Goal: Task Accomplishment & Management: Manage account settings

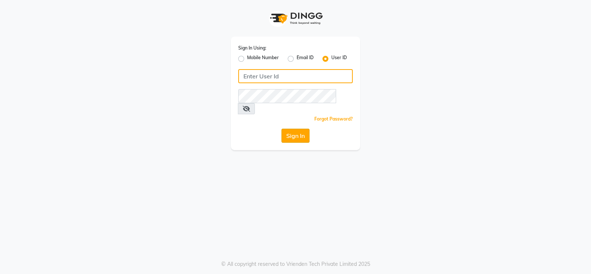
type input "Beauty"
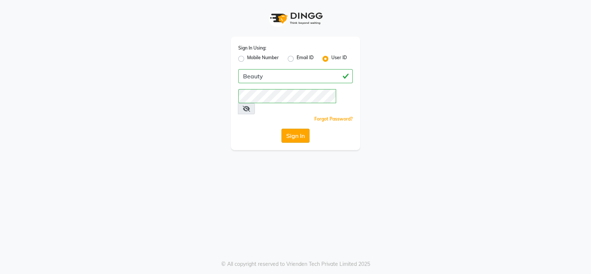
click at [295, 130] on button "Sign In" at bounding box center [296, 136] width 28 height 14
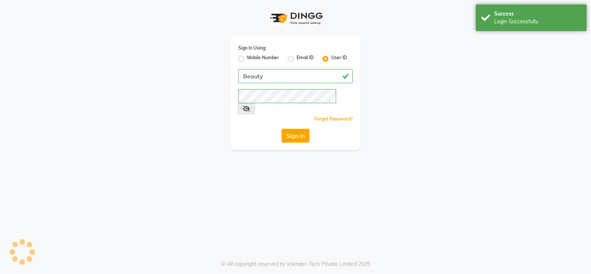
select select "100"
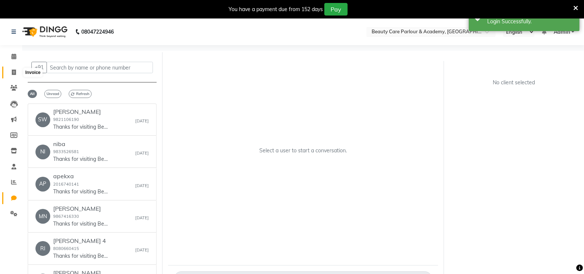
click at [13, 72] on icon at bounding box center [14, 72] width 4 height 6
select select "8049"
select select "service"
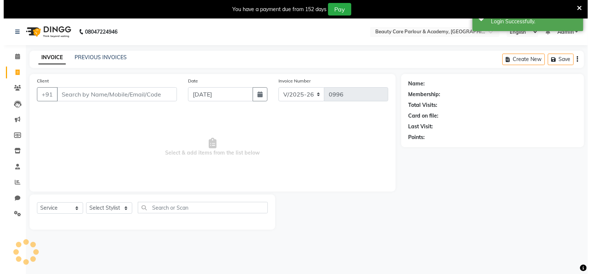
scroll to position [18, 0]
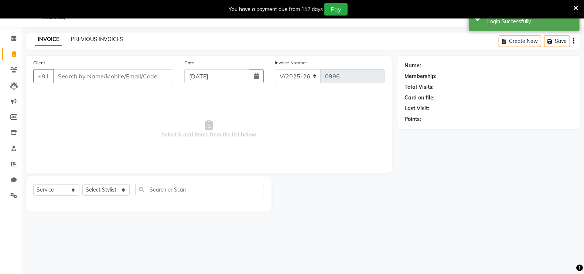
click at [86, 38] on link "PREVIOUS INVOICES" at bounding box center [97, 39] width 52 height 7
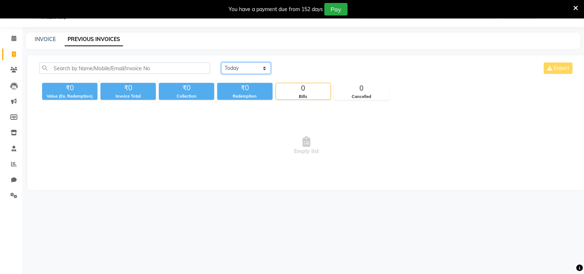
click at [236, 68] on select "[DATE] [DATE] Custom Range" at bounding box center [246, 67] width 50 height 11
select select "[DATE]"
click at [221, 62] on select "[DATE] [DATE] Custom Range" at bounding box center [246, 67] width 50 height 11
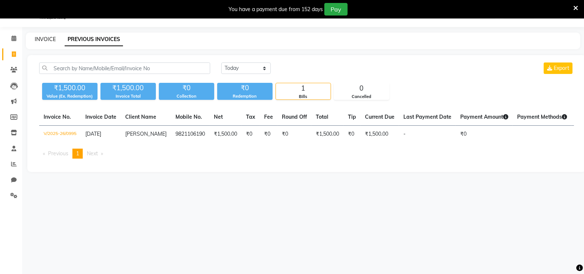
click at [44, 38] on link "INVOICE" at bounding box center [45, 39] width 21 height 7
select select "service"
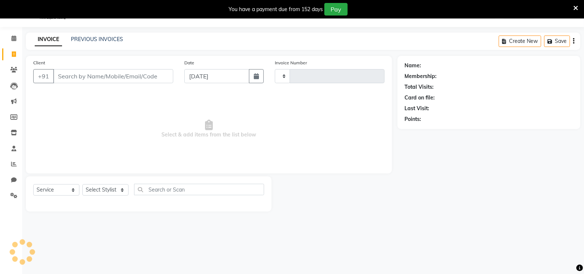
type input "0996"
select select "8049"
type input "9833650105"
click at [149, 77] on span "Add Client" at bounding box center [154, 75] width 29 height 7
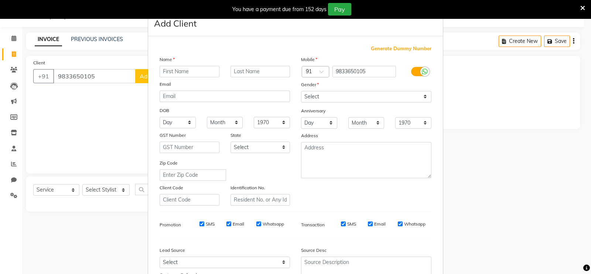
click at [162, 71] on input "text" at bounding box center [190, 71] width 60 height 11
type input "Kavita"
click at [419, 97] on select "Select [DEMOGRAPHIC_DATA] [DEMOGRAPHIC_DATA] Other Prefer Not To Say" at bounding box center [366, 96] width 130 height 11
select select "[DEMOGRAPHIC_DATA]"
click at [301, 91] on select "Select [DEMOGRAPHIC_DATA] [DEMOGRAPHIC_DATA] Other Prefer Not To Say" at bounding box center [366, 96] width 130 height 11
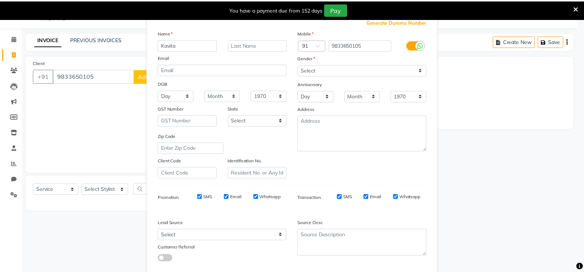
scroll to position [68, 0]
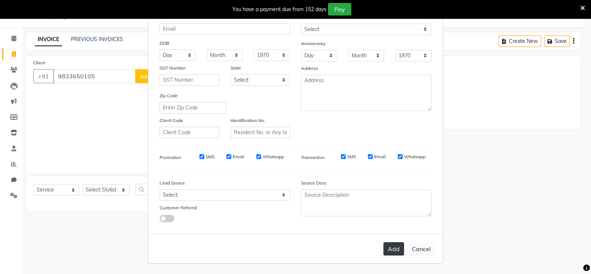
click at [390, 249] on button "Add" at bounding box center [394, 248] width 21 height 13
select select
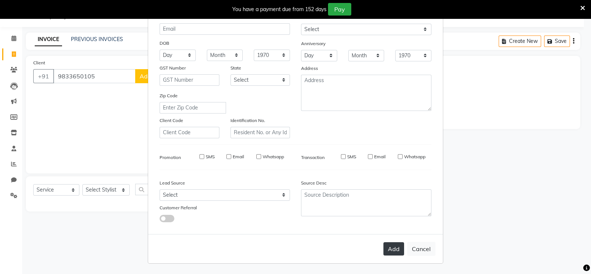
select select
checkbox input "false"
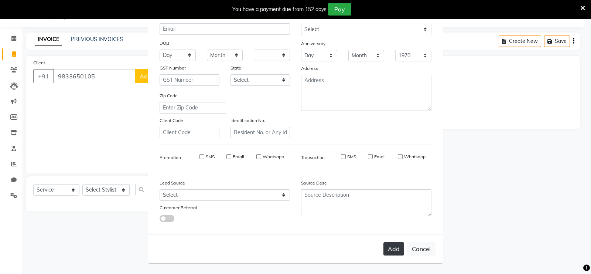
checkbox input "false"
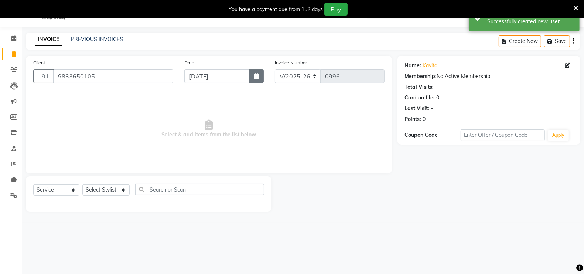
click at [254, 76] on icon "button" at bounding box center [256, 76] width 5 height 6
select select "9"
select select "2025"
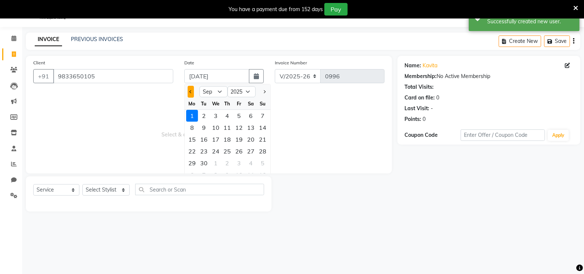
click at [190, 93] on button "Previous month" at bounding box center [191, 92] width 6 height 12
select select "8"
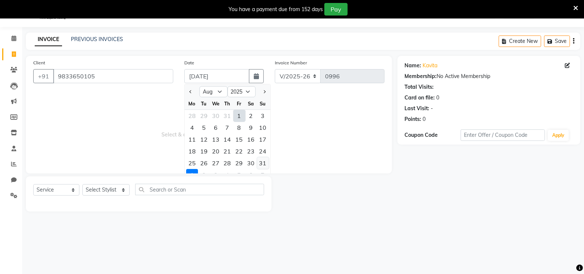
click at [262, 162] on div "31" at bounding box center [263, 163] width 12 height 12
type input "[DATE]"
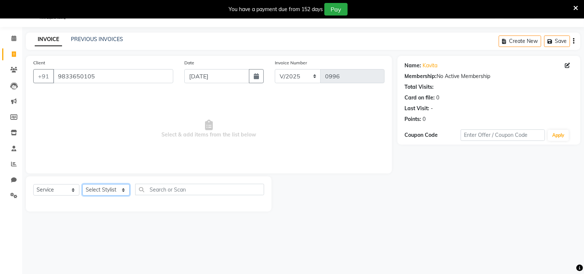
click at [95, 189] on select "Select Stylist [PERSON_NAME] [PERSON_NAME] [PERSON_NAME] (Beautician) [PERSON_N…" at bounding box center [105, 189] width 47 height 11
select select "72763"
click at [82, 184] on select "Select Stylist [PERSON_NAME] [PERSON_NAME] [PERSON_NAME] (Beautician) [PERSON_N…" at bounding box center [105, 189] width 47 height 11
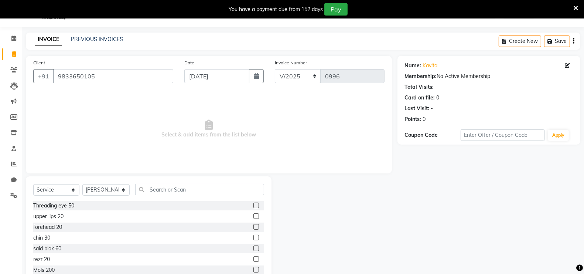
click at [254, 206] on label at bounding box center [257, 206] width 6 height 6
click at [254, 206] on input "checkbox" at bounding box center [256, 205] width 5 height 5
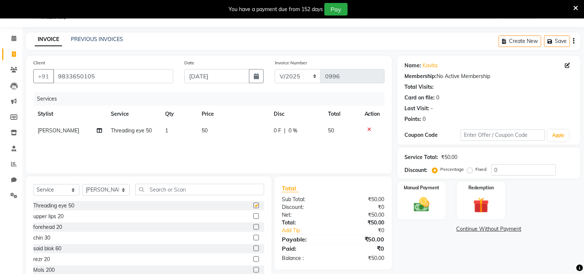
checkbox input "false"
click at [254, 215] on label at bounding box center [257, 216] width 6 height 6
click at [254, 215] on input "checkbox" at bounding box center [256, 216] width 5 height 5
checkbox input "false"
click at [254, 240] on label at bounding box center [257, 238] width 6 height 6
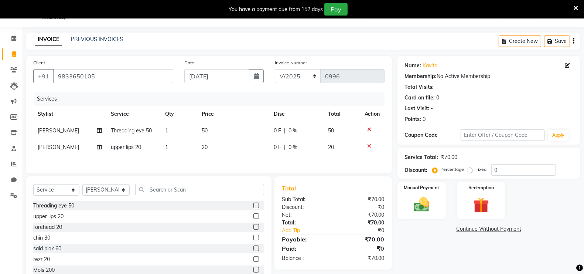
click at [254, 240] on input "checkbox" at bounding box center [256, 237] width 5 height 5
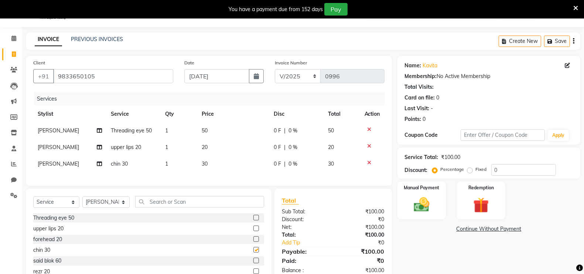
checkbox input "false"
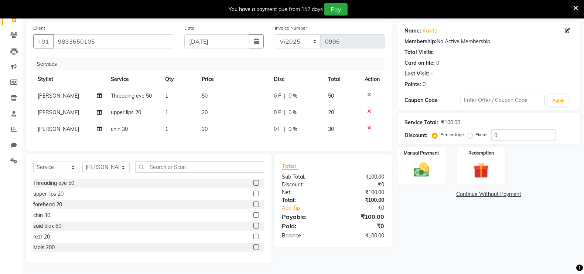
scroll to position [60, 0]
click at [425, 160] on img at bounding box center [422, 169] width 26 height 18
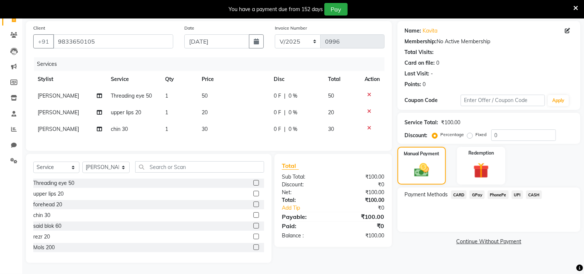
click at [476, 190] on span "GPay" at bounding box center [477, 194] width 15 height 9
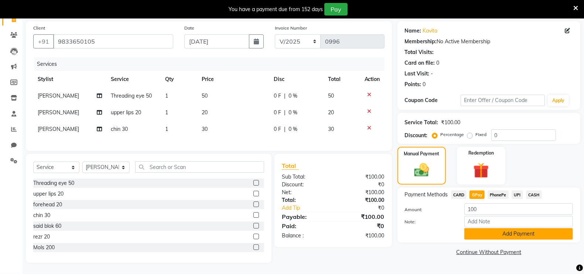
click at [500, 228] on button "Add Payment" at bounding box center [519, 233] width 109 height 11
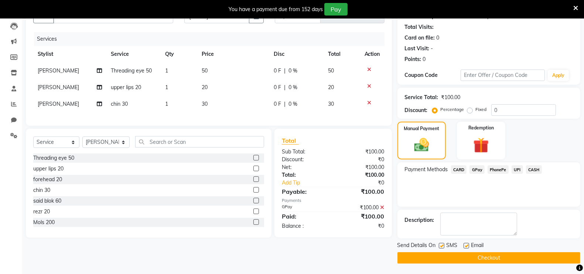
scroll to position [78, 0]
click at [526, 256] on button "Checkout" at bounding box center [489, 257] width 183 height 11
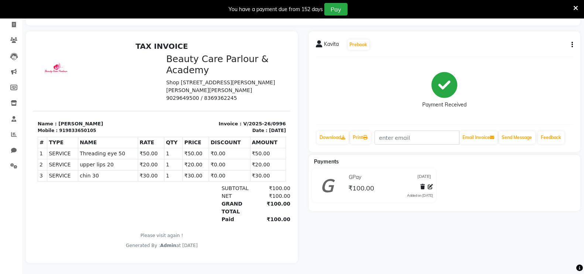
scroll to position [18, 0]
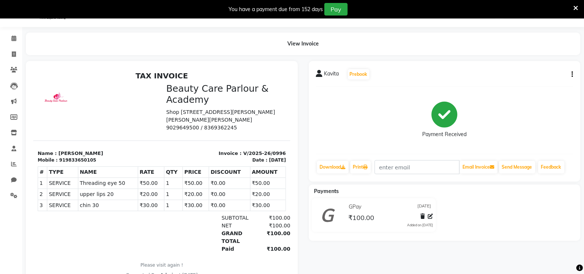
select select "8049"
select select "service"
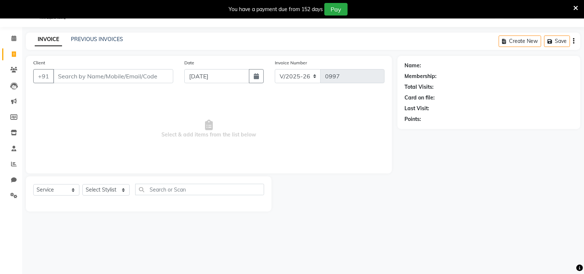
click at [61, 72] on input "Client" at bounding box center [113, 76] width 120 height 14
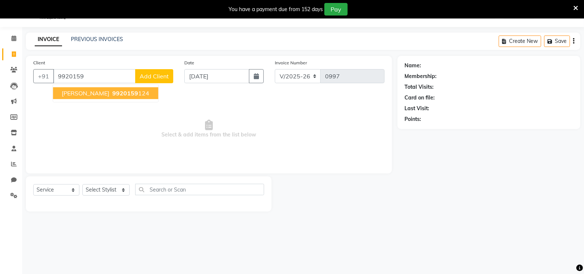
click at [115, 92] on button "[PERSON_NAME] 9920159 124" at bounding box center [105, 93] width 105 height 12
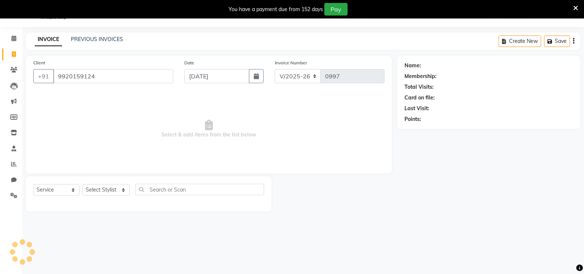
type input "9920159124"
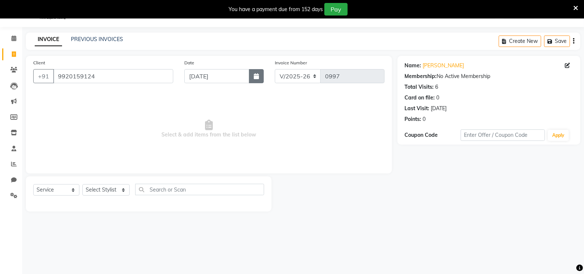
click at [256, 77] on icon "button" at bounding box center [256, 76] width 5 height 6
select select "9"
select select "2025"
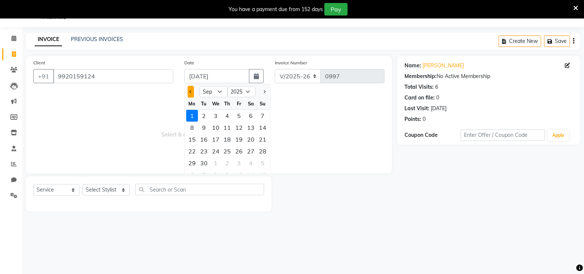
click at [191, 91] on span "Previous month" at bounding box center [190, 91] width 3 height 3
select select "8"
click at [263, 161] on div "31" at bounding box center [263, 163] width 12 height 12
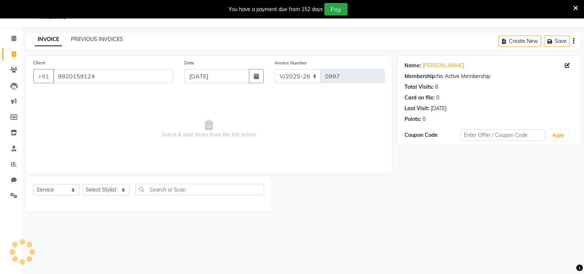
type input "[DATE]"
click at [263, 161] on span "Select & add items from the list below" at bounding box center [208, 129] width 351 height 74
click at [110, 190] on select "Select Stylist [PERSON_NAME] [PERSON_NAME] [PERSON_NAME] (Beautician) [PERSON_N…" at bounding box center [105, 189] width 47 height 11
select select "72763"
click at [82, 184] on select "Select Stylist [PERSON_NAME] [PERSON_NAME] [PERSON_NAME] (Beautician) [PERSON_N…" at bounding box center [105, 189] width 47 height 11
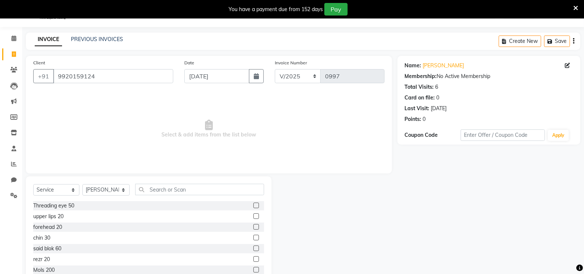
click at [254, 205] on label at bounding box center [257, 206] width 6 height 6
click at [254, 205] on input "checkbox" at bounding box center [256, 205] width 5 height 5
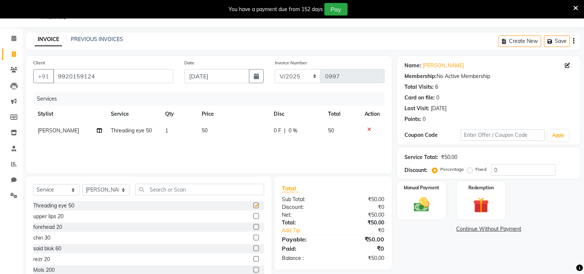
checkbox input "false"
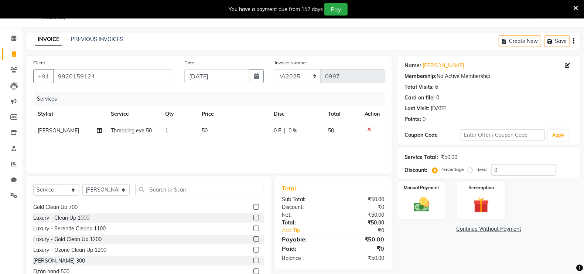
scroll to position [1164, 0]
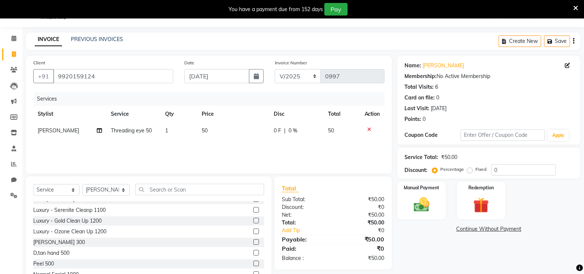
click at [254, 242] on label at bounding box center [257, 242] width 6 height 6
click at [254, 242] on input "checkbox" at bounding box center [256, 242] width 5 height 5
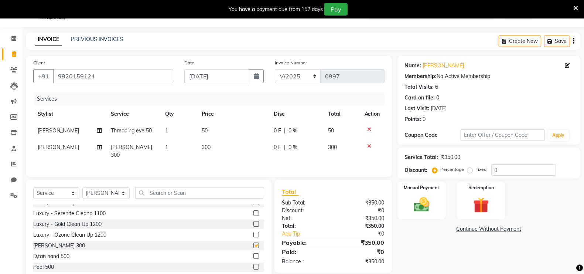
checkbox input "false"
click at [55, 193] on select "Select Service Product Membership Package Voucher Prepaid Gift Card" at bounding box center [56, 192] width 46 height 11
select select "product"
click at [33, 187] on select "Select Service Product Membership Package Voucher Prepaid Gift Card" at bounding box center [56, 192] width 46 height 11
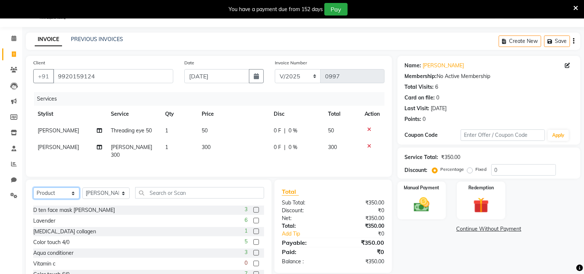
scroll to position [388, 0]
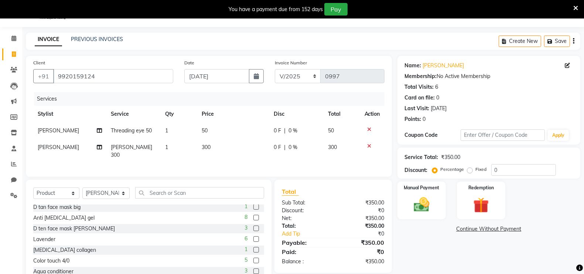
click at [254, 238] on label at bounding box center [257, 239] width 6 height 6
click at [254, 238] on input "checkbox" at bounding box center [256, 239] width 5 height 5
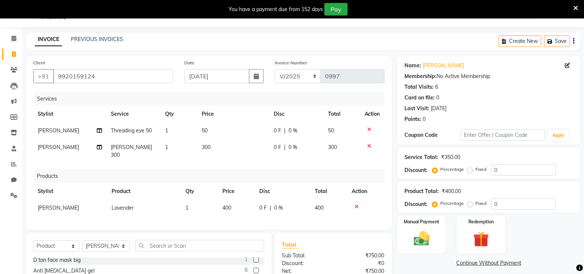
checkbox input "false"
click at [207, 149] on span "300" at bounding box center [206, 147] width 9 height 7
select select "72763"
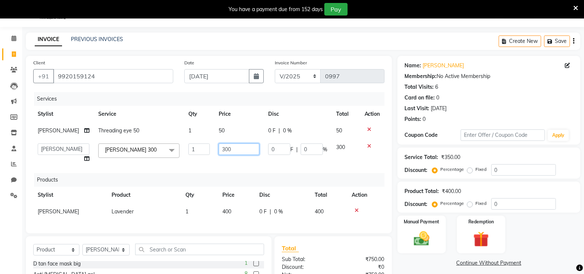
click at [227, 148] on input "300" at bounding box center [239, 148] width 41 height 11
type input "3"
type input "400"
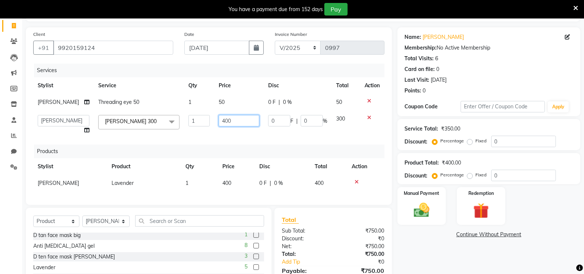
scroll to position [55, 0]
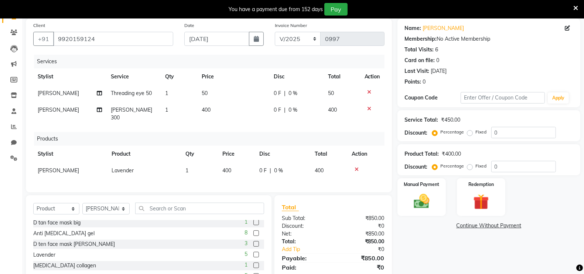
click at [289, 135] on div "Services Stylist Service Qty Price Disc Total Action [PERSON_NAME] Threading ey…" at bounding box center [208, 120] width 351 height 130
click at [431, 196] on img at bounding box center [422, 201] width 26 height 18
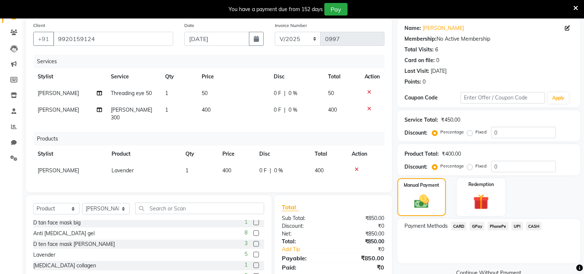
click at [478, 227] on span "GPay" at bounding box center [477, 226] width 15 height 9
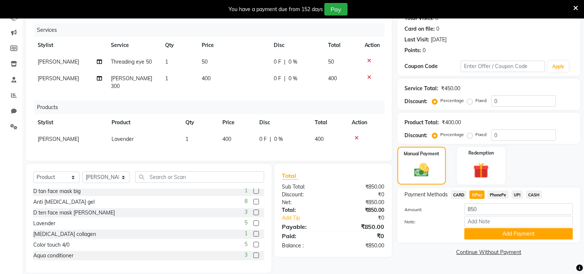
scroll to position [92, 0]
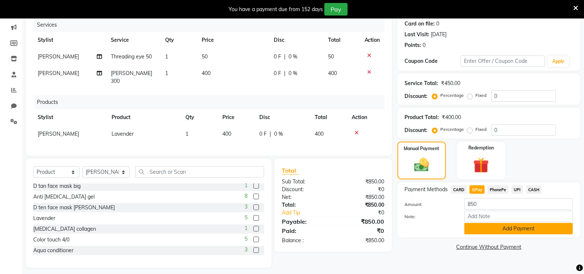
click at [546, 228] on button "Add Payment" at bounding box center [519, 228] width 109 height 11
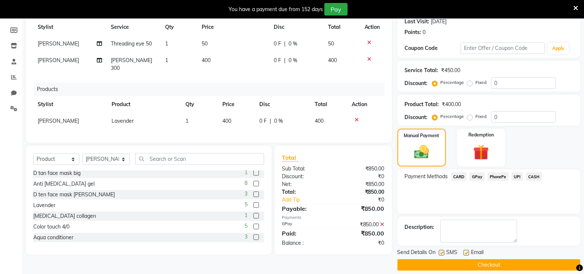
scroll to position [111, 0]
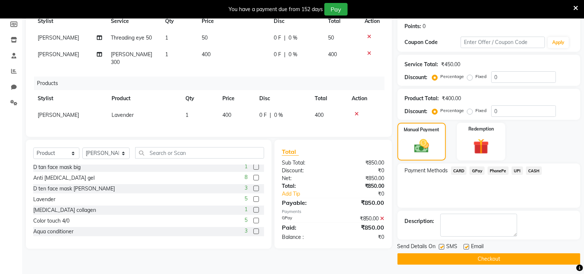
click at [505, 258] on button "Checkout" at bounding box center [489, 258] width 183 height 11
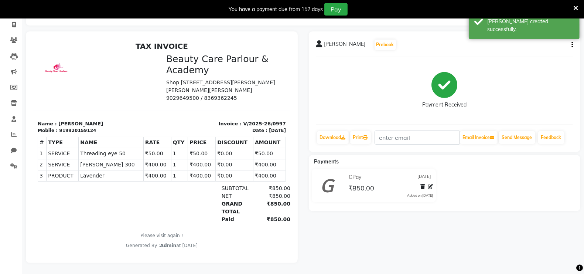
select select "8049"
select select "service"
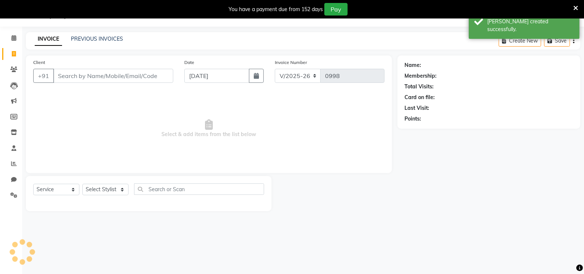
scroll to position [18, 0]
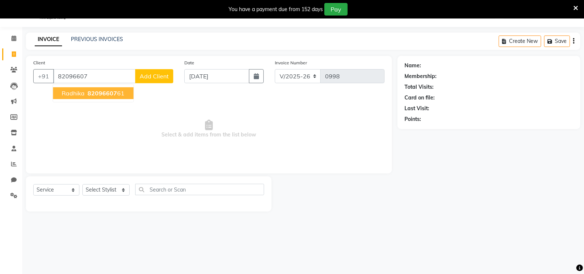
click at [95, 92] on span "82096607" at bounding box center [103, 92] width 30 height 7
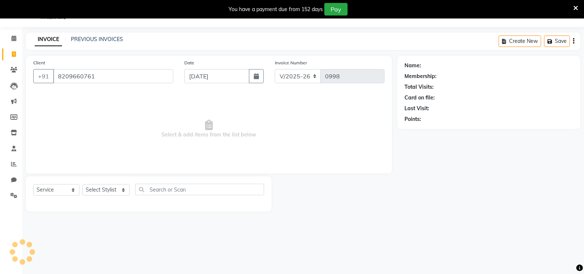
type input "8209660761"
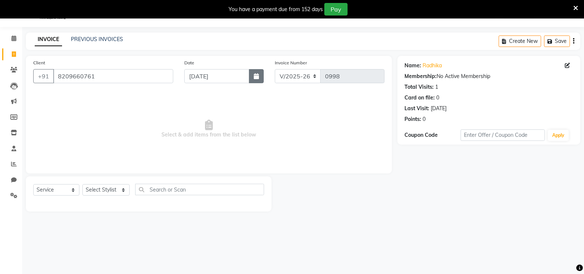
click at [257, 75] on icon "button" at bounding box center [256, 76] width 5 height 6
select select "9"
select select "2025"
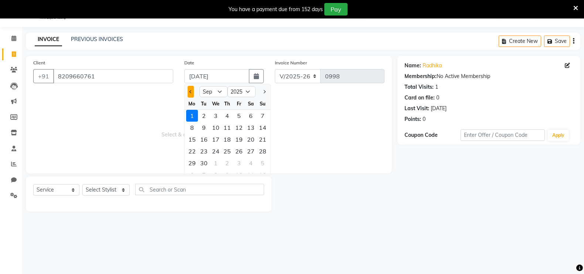
click at [191, 94] on button "Previous month" at bounding box center [191, 92] width 6 height 12
select select "8"
click at [261, 161] on div "31" at bounding box center [263, 163] width 12 height 12
type input "[DATE]"
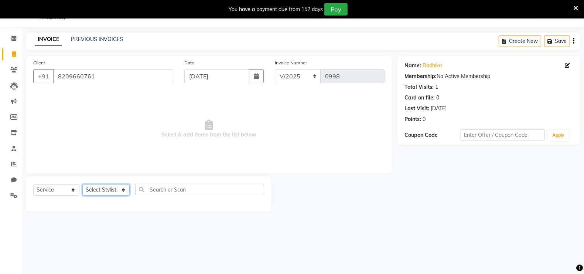
click at [104, 189] on select "Select Stylist [PERSON_NAME] [PERSON_NAME] [PERSON_NAME] (Beautician) [PERSON_N…" at bounding box center [105, 189] width 47 height 11
select select "76923"
click at [82, 184] on select "Select Stylist [PERSON_NAME] [PERSON_NAME] [PERSON_NAME] (Beautician) [PERSON_N…" at bounding box center [105, 189] width 47 height 11
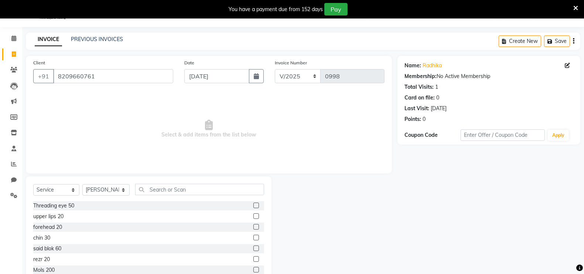
click at [254, 206] on label at bounding box center [257, 206] width 6 height 6
click at [254, 206] on input "checkbox" at bounding box center [256, 205] width 5 height 5
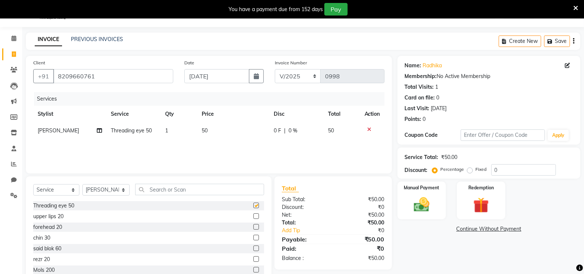
checkbox input "false"
click at [254, 216] on label at bounding box center [257, 216] width 6 height 6
click at [254, 216] on input "checkbox" at bounding box center [256, 216] width 5 height 5
checkbox input "false"
click at [254, 240] on label at bounding box center [257, 238] width 6 height 6
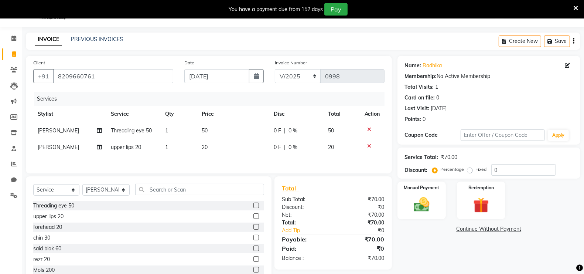
click at [254, 240] on input "checkbox" at bounding box center [256, 237] width 5 height 5
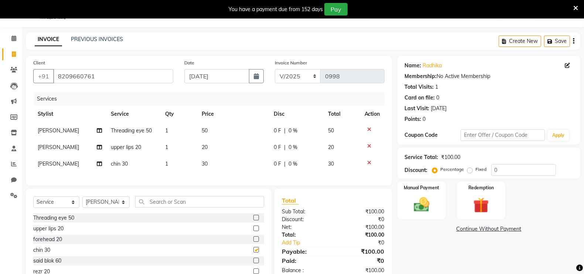
checkbox input "false"
click at [423, 201] on img at bounding box center [422, 204] width 26 height 18
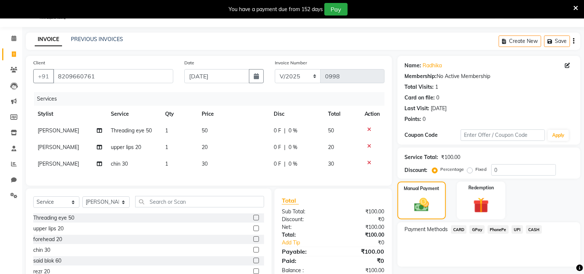
click at [478, 230] on span "GPay" at bounding box center [477, 229] width 15 height 9
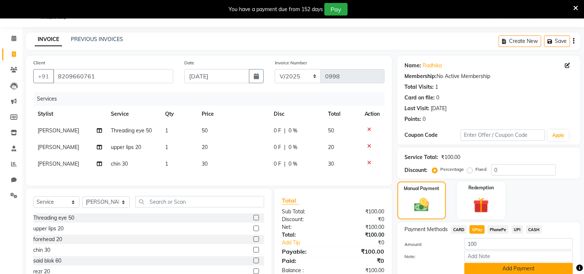
click at [519, 266] on button "Add Payment" at bounding box center [519, 268] width 109 height 11
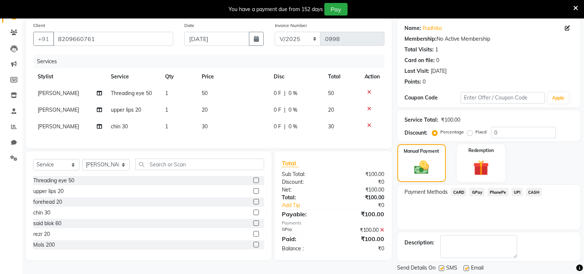
scroll to position [78, 0]
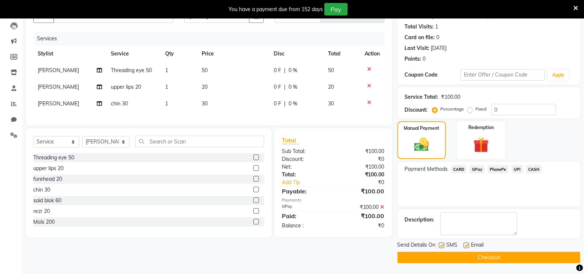
click at [495, 255] on button "Checkout" at bounding box center [489, 257] width 183 height 11
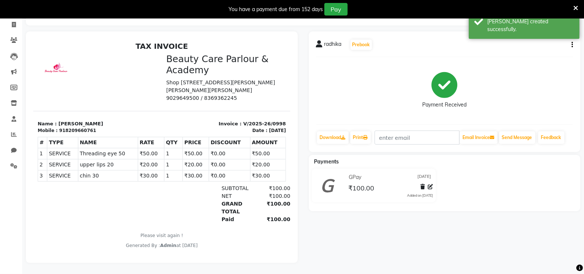
select select "service"
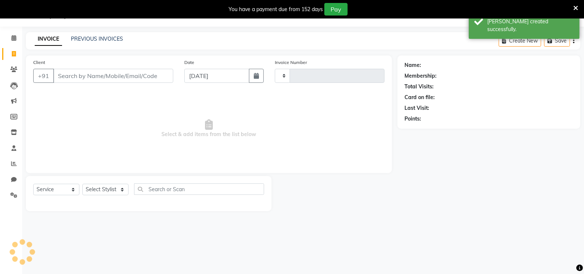
type input "0999"
select select "8049"
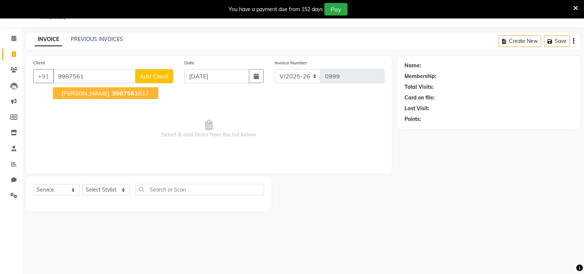
click at [93, 92] on span "[PERSON_NAME]" at bounding box center [86, 92] width 48 height 7
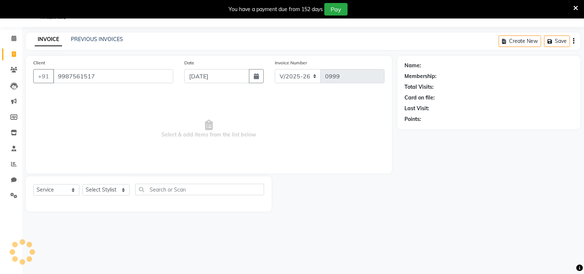
type input "9987561517"
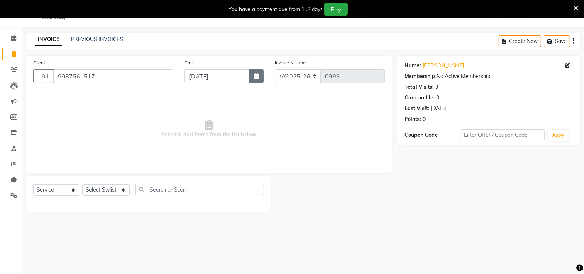
click at [254, 76] on icon "button" at bounding box center [256, 76] width 5 height 6
select select "9"
select select "2025"
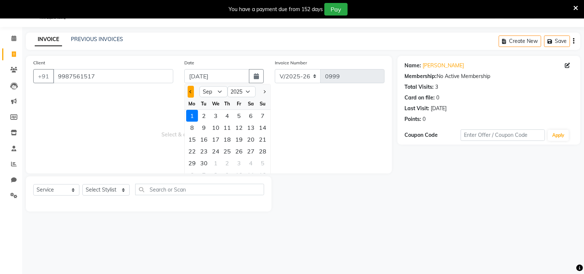
click at [190, 92] on button "Previous month" at bounding box center [191, 92] width 6 height 12
select select "8"
click at [260, 161] on div "31" at bounding box center [263, 163] width 12 height 12
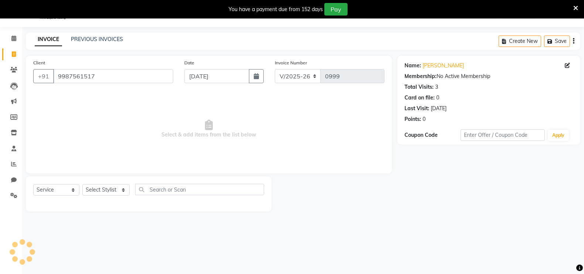
type input "[DATE]"
click at [108, 188] on select "Select Stylist [PERSON_NAME] [PERSON_NAME] [PERSON_NAME] (Beautician) [PERSON_N…" at bounding box center [105, 189] width 47 height 11
select select "89330"
click at [82, 184] on select "Select Stylist [PERSON_NAME] [PERSON_NAME] [PERSON_NAME] (Beautician) [PERSON_N…" at bounding box center [105, 189] width 47 height 11
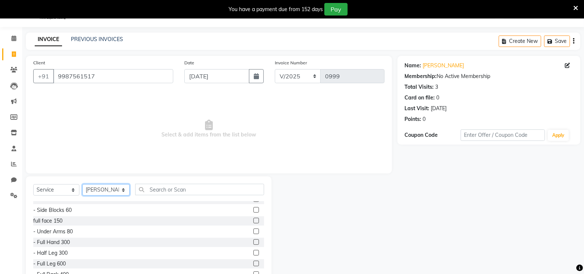
scroll to position [111, 0]
click at [254, 224] on label at bounding box center [257, 223] width 6 height 6
click at [254, 224] on input "checkbox" at bounding box center [256, 223] width 5 height 5
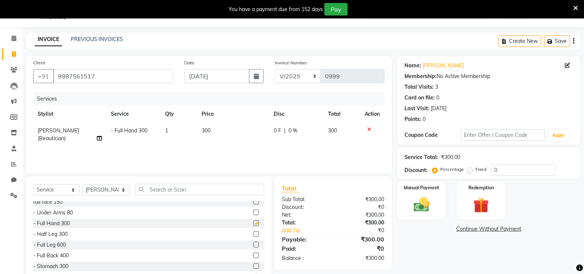
checkbox input "false"
click at [254, 218] on label at bounding box center [257, 216] width 6 height 6
click at [254, 218] on input "checkbox" at bounding box center [256, 216] width 5 height 5
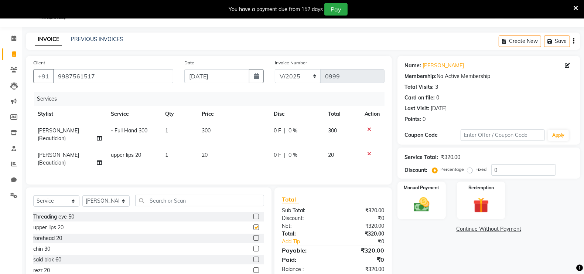
checkbox input "false"
click at [419, 206] on img at bounding box center [422, 204] width 26 height 18
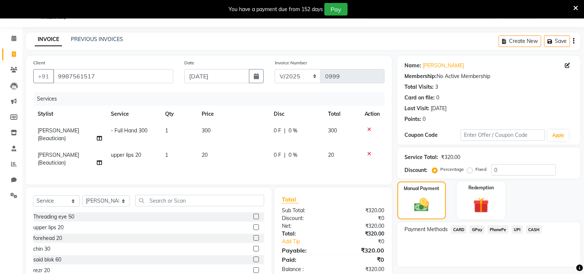
click at [479, 229] on span "GPay" at bounding box center [477, 229] width 15 height 9
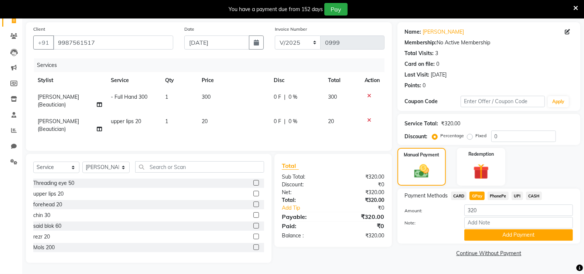
scroll to position [58, 0]
click at [516, 229] on button "Add Payment" at bounding box center [519, 234] width 109 height 11
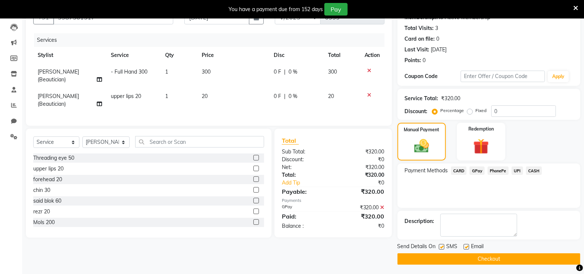
scroll to position [78, 0]
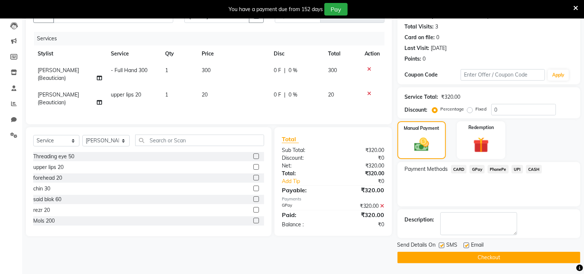
click at [515, 258] on button "Checkout" at bounding box center [489, 257] width 183 height 11
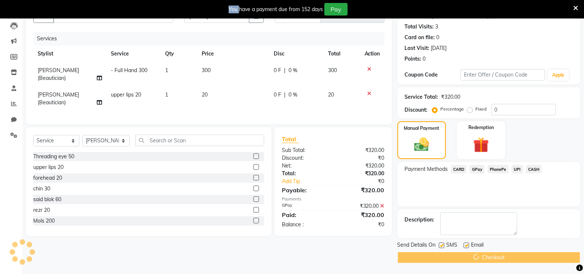
click at [515, 258] on div "Checkout" at bounding box center [489, 257] width 183 height 11
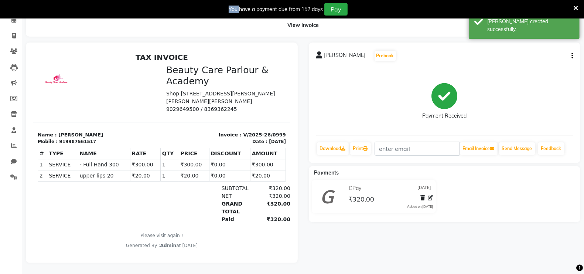
select select "service"
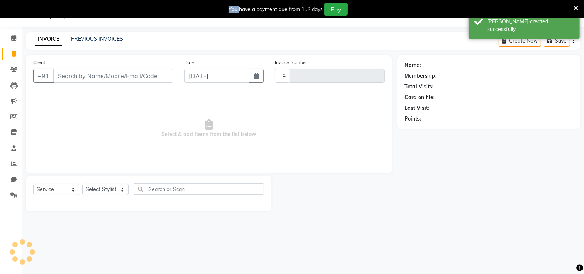
type input "1000"
select select "8049"
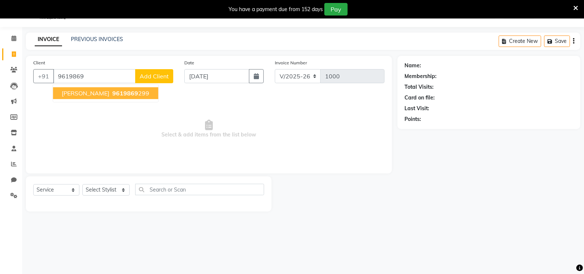
click at [91, 90] on span "[PERSON_NAME]" at bounding box center [86, 92] width 48 height 7
type input "9619869299"
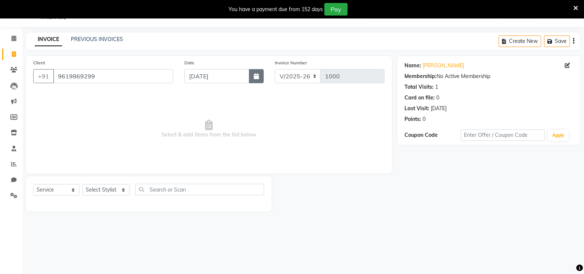
click at [256, 75] on icon "button" at bounding box center [256, 76] width 5 height 6
select select "9"
select select "2025"
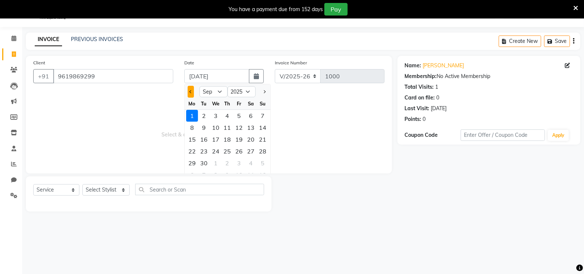
click at [190, 93] on button "Previous month" at bounding box center [191, 92] width 6 height 12
select select "8"
click at [264, 161] on div "31" at bounding box center [263, 163] width 12 height 12
type input "[DATE]"
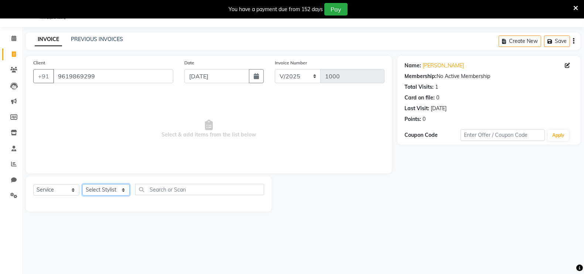
click at [108, 190] on select "Select Stylist [PERSON_NAME] [PERSON_NAME] [PERSON_NAME] (Beautician) [PERSON_N…" at bounding box center [105, 189] width 47 height 11
select select "72763"
click at [82, 184] on select "Select Stylist [PERSON_NAME] [PERSON_NAME] [PERSON_NAME] (Beautician) [PERSON_N…" at bounding box center [105, 189] width 47 height 11
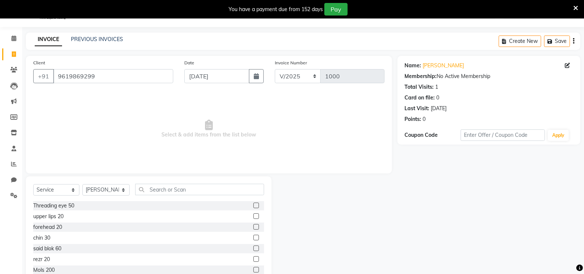
click at [254, 206] on label at bounding box center [257, 206] width 6 height 6
click at [254, 206] on input "checkbox" at bounding box center [256, 205] width 5 height 5
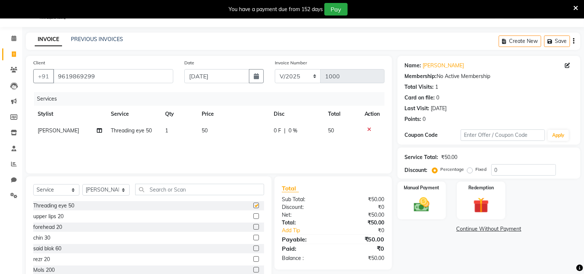
checkbox input "false"
drag, startPoint x: 422, startPoint y: 204, endPoint x: 430, endPoint y: 234, distance: 30.6
drag, startPoint x: 430, startPoint y: 234, endPoint x: 414, endPoint y: 204, distance: 34.4
click at [414, 204] on img at bounding box center [422, 204] width 26 height 18
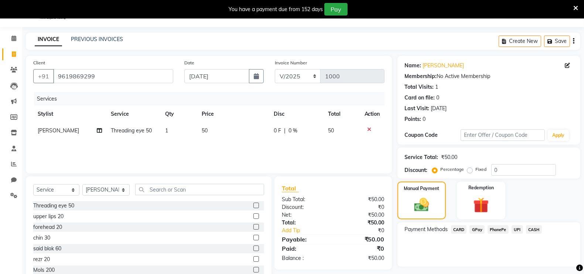
click at [478, 228] on span "GPay" at bounding box center [477, 229] width 15 height 9
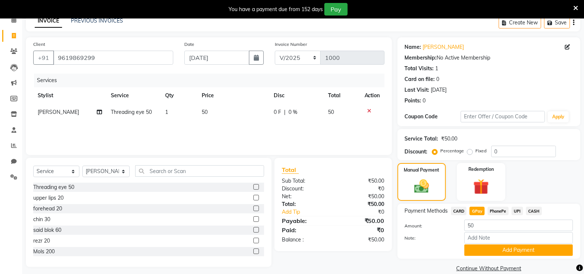
scroll to position [47, 0]
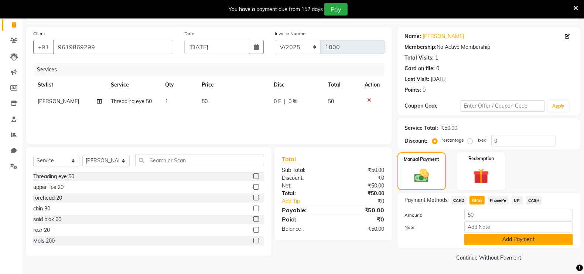
click at [529, 241] on button "Add Payment" at bounding box center [519, 239] width 109 height 11
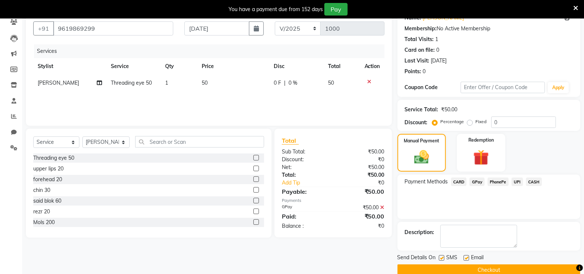
scroll to position [78, 0]
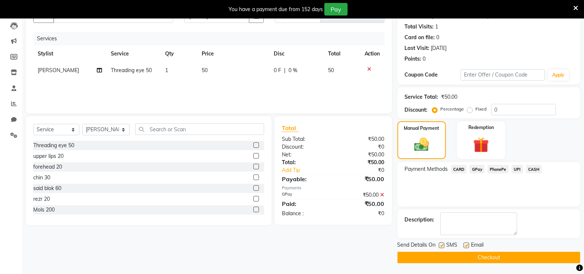
drag, startPoint x: 486, startPoint y: 256, endPoint x: 453, endPoint y: 264, distance: 33.3
drag, startPoint x: 453, startPoint y: 264, endPoint x: 485, endPoint y: 257, distance: 32.3
click at [485, 257] on button "Checkout" at bounding box center [489, 257] width 183 height 11
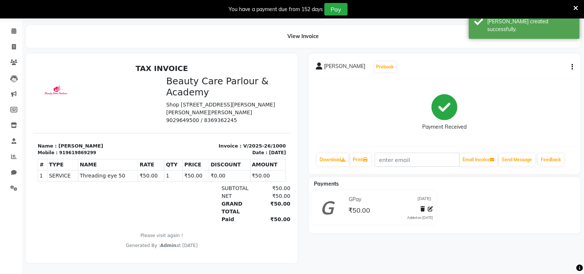
select select "8049"
select select "service"
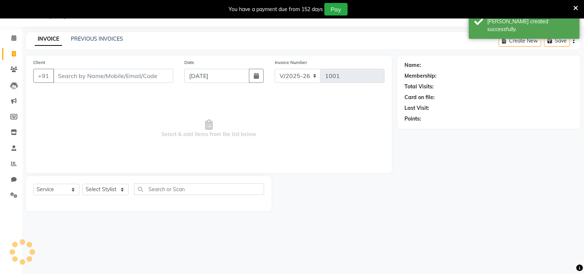
scroll to position [18, 0]
click at [84, 41] on link "PREVIOUS INVOICES" at bounding box center [97, 39] width 52 height 7
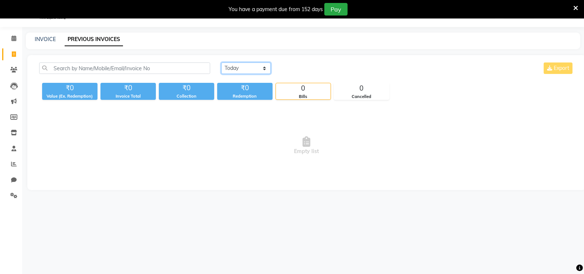
click at [231, 67] on select "[DATE] [DATE] Custom Range" at bounding box center [246, 67] width 50 height 11
select select "[DATE]"
click at [221, 62] on select "[DATE] [DATE] Custom Range" at bounding box center [246, 67] width 50 height 11
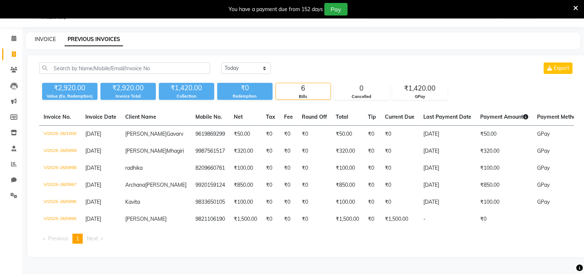
click at [47, 38] on link "INVOICE" at bounding box center [45, 39] width 21 height 7
select select "8049"
select select "service"
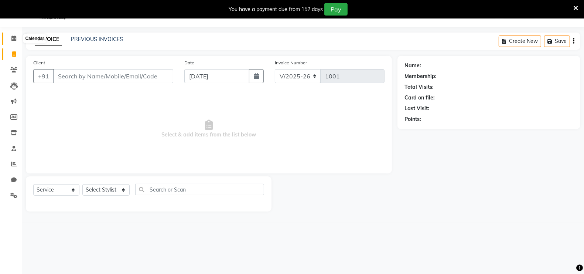
click at [13, 38] on icon at bounding box center [13, 38] width 5 height 6
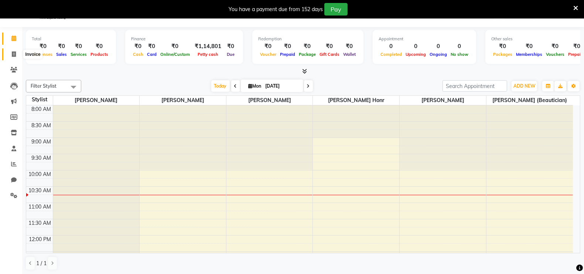
click at [13, 54] on icon at bounding box center [14, 54] width 4 height 6
select select "service"
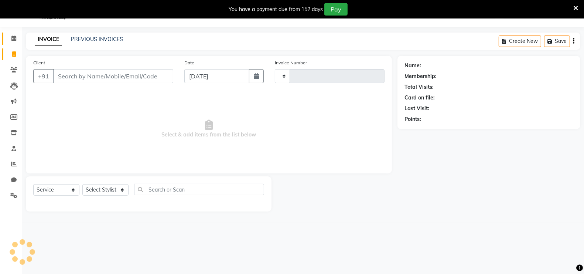
type input "1001"
select select "8049"
click at [91, 37] on link "PREVIOUS INVOICES" at bounding box center [97, 39] width 52 height 7
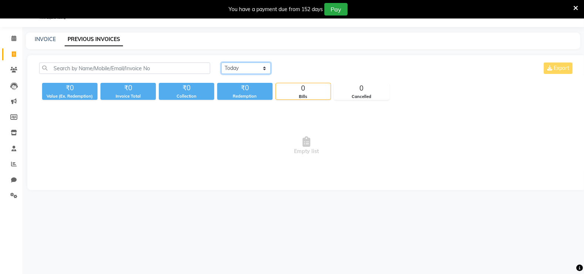
click at [252, 69] on select "[DATE] [DATE] Custom Range" at bounding box center [246, 67] width 50 height 11
select select "range"
click at [221, 62] on select "[DATE] [DATE] Custom Range" at bounding box center [246, 67] width 50 height 11
click at [291, 69] on input "[DATE]" at bounding box center [307, 68] width 52 height 10
select select "9"
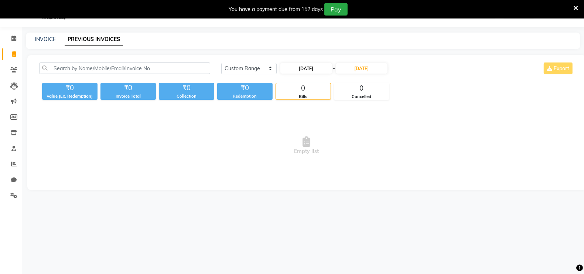
select select "2025"
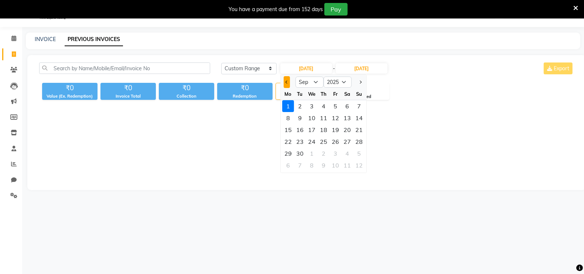
click at [287, 81] on span "Previous month" at bounding box center [286, 82] width 3 height 3
select select "8"
click at [334, 106] on div "1" at bounding box center [336, 106] width 12 height 12
type input "[DATE]"
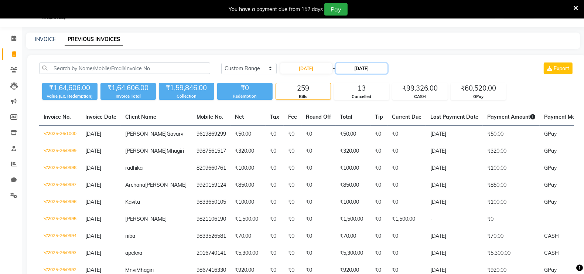
click at [354, 69] on input "[DATE]" at bounding box center [362, 68] width 52 height 10
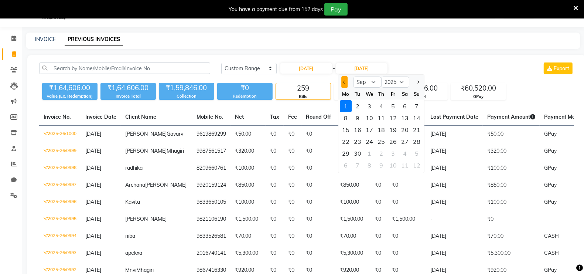
click at [345, 82] on span "Previous month" at bounding box center [344, 82] width 3 height 3
select select "8"
click at [412, 152] on div "31" at bounding box center [417, 153] width 12 height 12
type input "[DATE]"
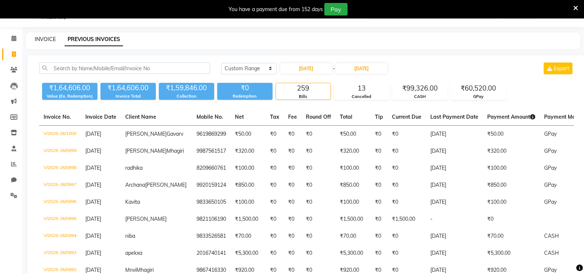
click at [41, 38] on link "INVOICE" at bounding box center [45, 39] width 21 height 7
select select "8049"
select select "service"
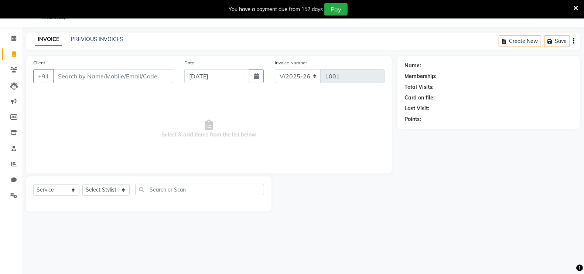
click at [61, 77] on input "Client" at bounding box center [113, 76] width 120 height 14
click at [93, 37] on link "PREVIOUS INVOICES" at bounding box center [97, 39] width 52 height 7
click at [68, 74] on input "rin" at bounding box center [94, 76] width 82 height 14
type input "r"
click at [89, 40] on link "PREVIOUS INVOICES" at bounding box center [97, 39] width 52 height 7
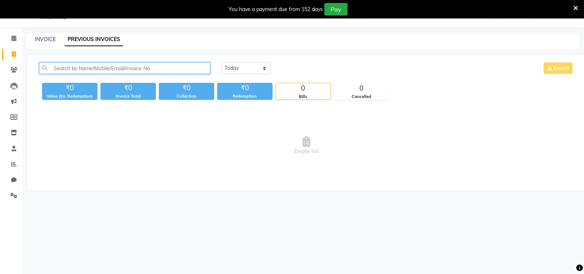
click at [52, 67] on input "text" at bounding box center [124, 67] width 171 height 11
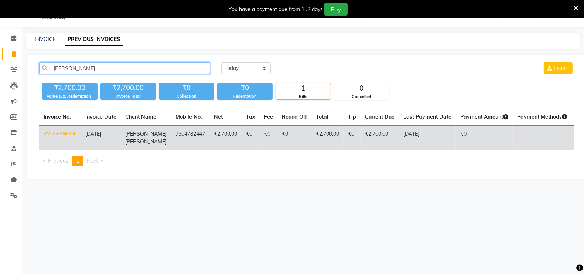
type input "[PERSON_NAME]"
click at [210, 137] on td "₹2,700.00" at bounding box center [226, 138] width 32 height 25
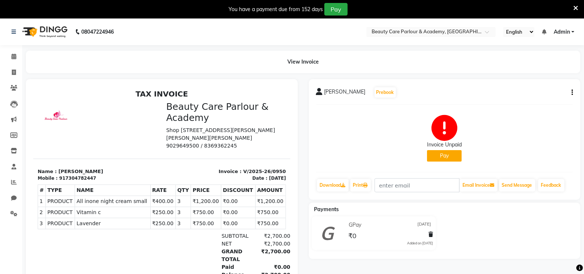
click at [573, 93] on icon "button" at bounding box center [572, 92] width 1 height 0
click at [572, 93] on icon "button" at bounding box center [572, 92] width 1 height 0
click at [546, 96] on div "Edit Invoice" at bounding box center [542, 96] width 37 height 9
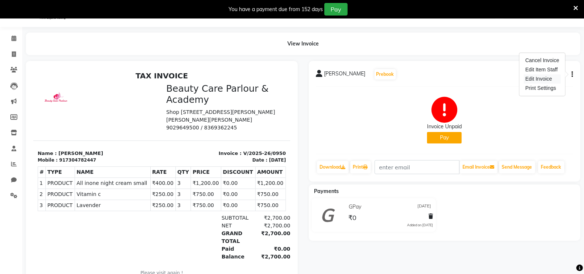
select select "service"
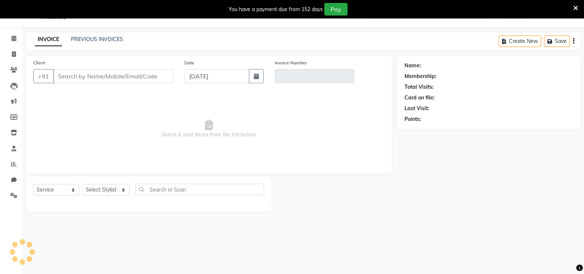
type input "7304782447"
type input "V/2025-26/0950"
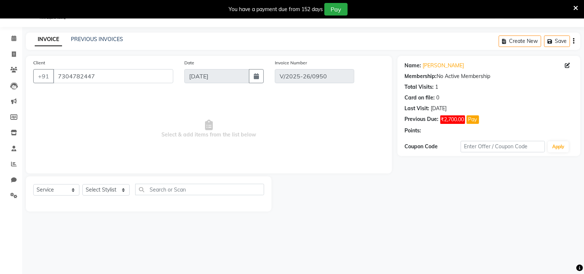
type input "[DATE]"
select select "select"
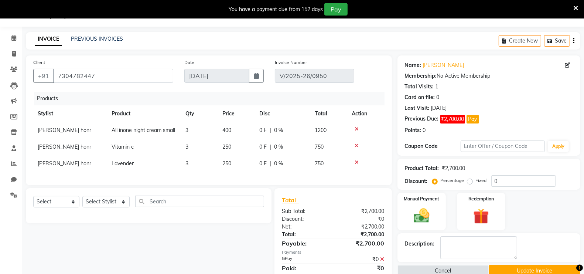
scroll to position [37, 0]
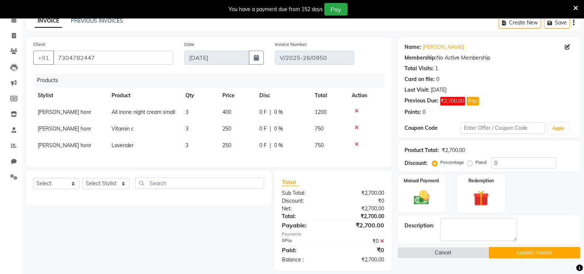
click at [233, 126] on td "250" at bounding box center [236, 128] width 37 height 17
select select "80220"
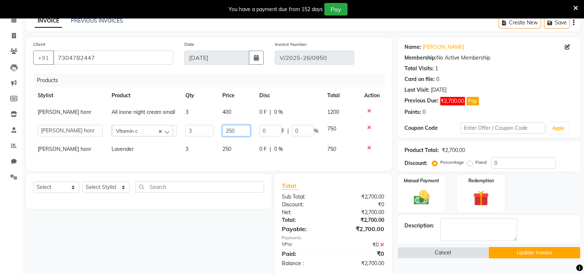
click at [241, 128] on input "250" at bounding box center [236, 130] width 28 height 11
type input "2"
type input "300"
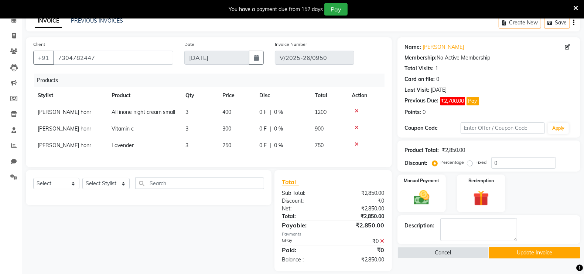
click at [235, 149] on td "250" at bounding box center [236, 145] width 37 height 17
select select "80220"
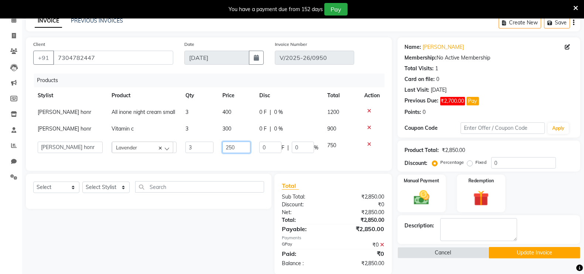
click at [235, 146] on input "250" at bounding box center [236, 147] width 28 height 11
type input "2"
type input "300"
click at [343, 151] on td "750" at bounding box center [341, 147] width 37 height 20
select select "80220"
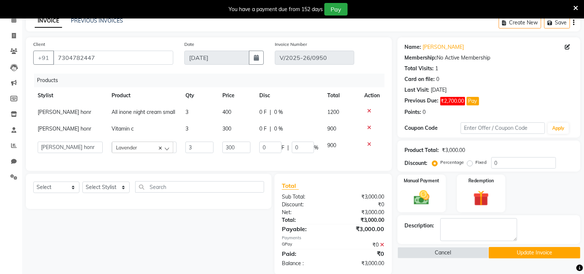
click at [343, 151] on td "900" at bounding box center [341, 147] width 37 height 20
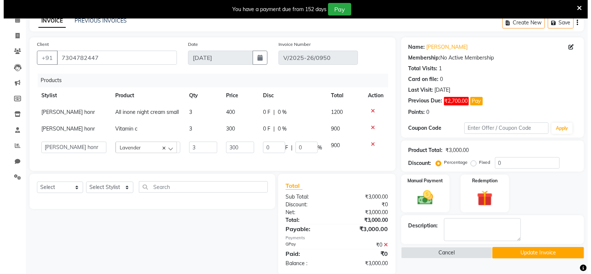
scroll to position [55, 0]
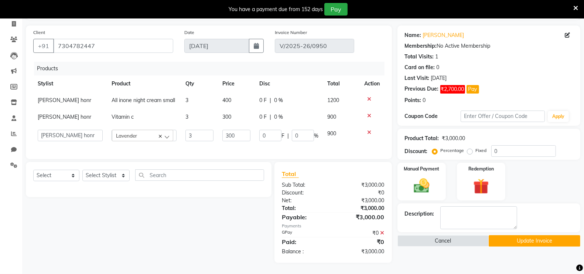
click at [532, 235] on button "Update Invoice" at bounding box center [535, 240] width 92 height 11
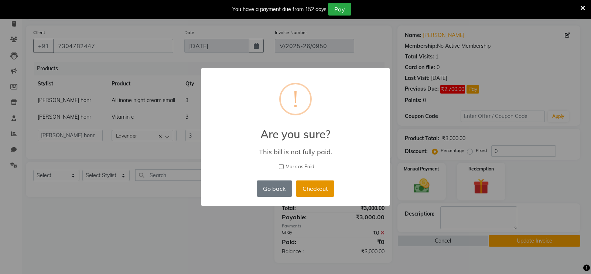
click at [316, 190] on button "Checkout" at bounding box center [315, 188] width 38 height 16
click at [316, 190] on div "× ! Are you sure? This bill is not fully paid. Mark as Paid Go back No Checkout" at bounding box center [295, 137] width 591 height 274
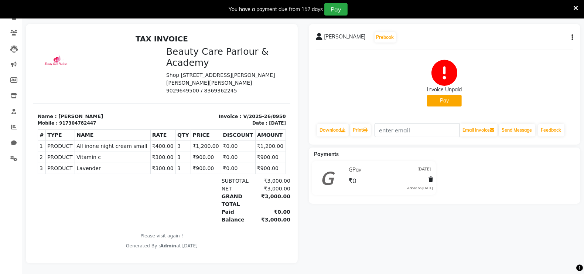
select select "service"
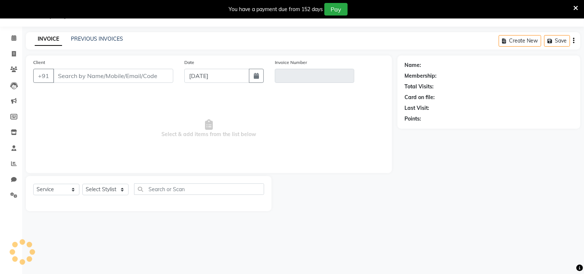
scroll to position [18, 0]
type input "7304782447"
type input "V/2025-26/0950"
type input "[DATE]"
select select "select"
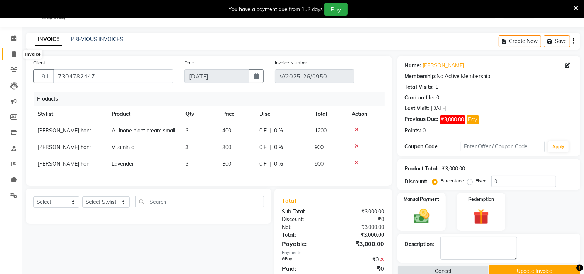
click at [13, 54] on icon at bounding box center [14, 54] width 4 height 6
select select "8049"
select select "service"
